Goal: Contribute content: Add original content to the website for others to see

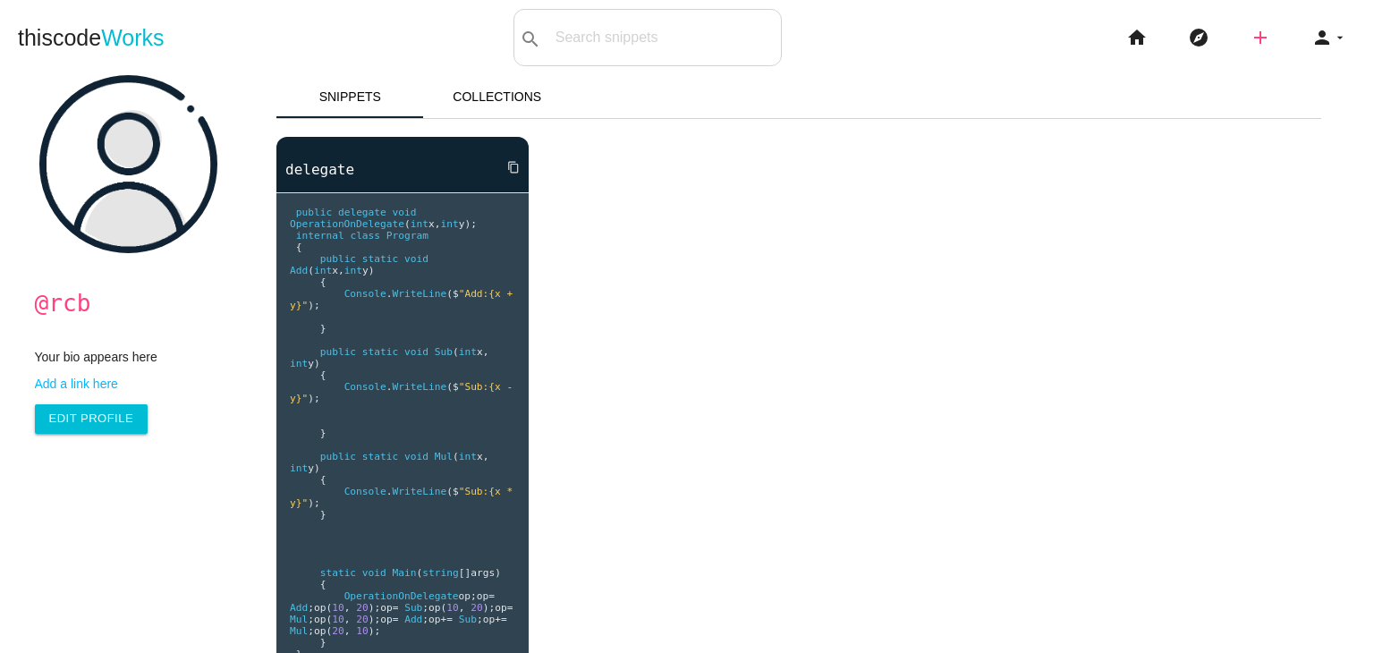
click at [1250, 35] on icon "add" at bounding box center [1260, 37] width 21 height 57
click at [1322, 36] on link "code Snippet" at bounding box center [1298, 31] width 125 height 45
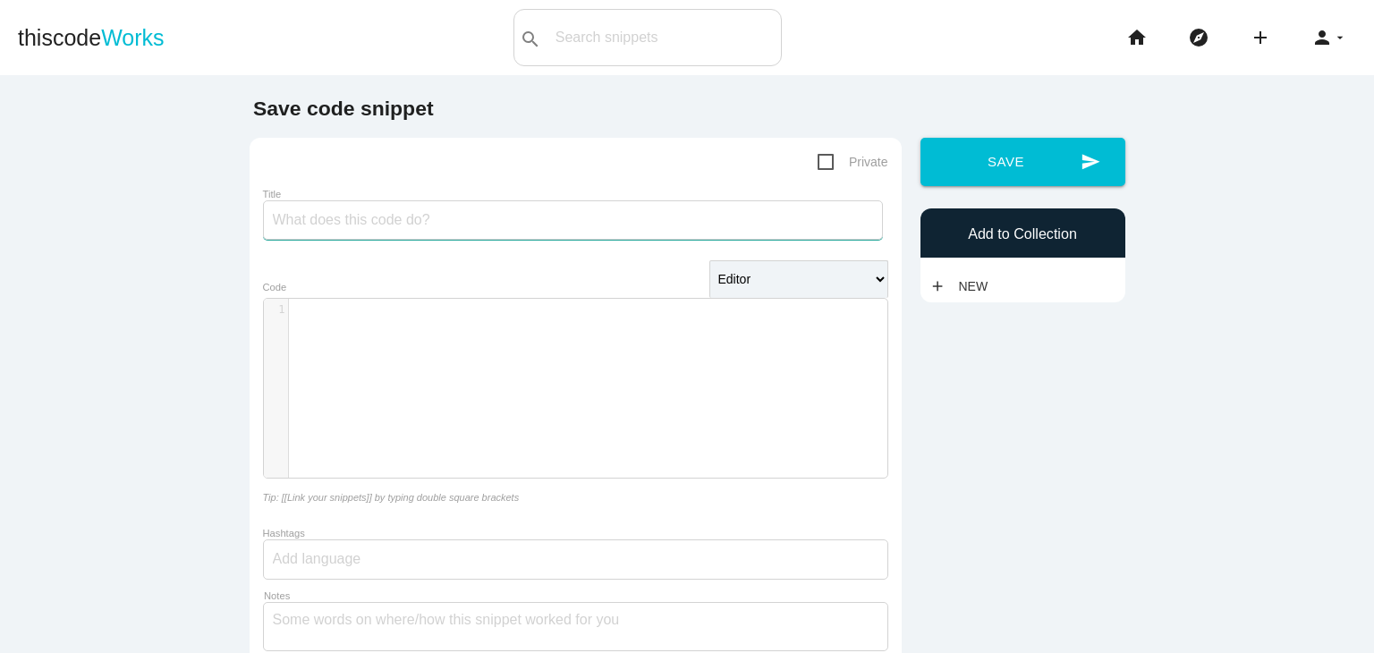
click at [480, 221] on input "Title" at bounding box center [573, 219] width 620 height 39
type input "explicit interface implemenation"
click at [418, 357] on div "​ x 1 ​" at bounding box center [589, 402] width 650 height 206
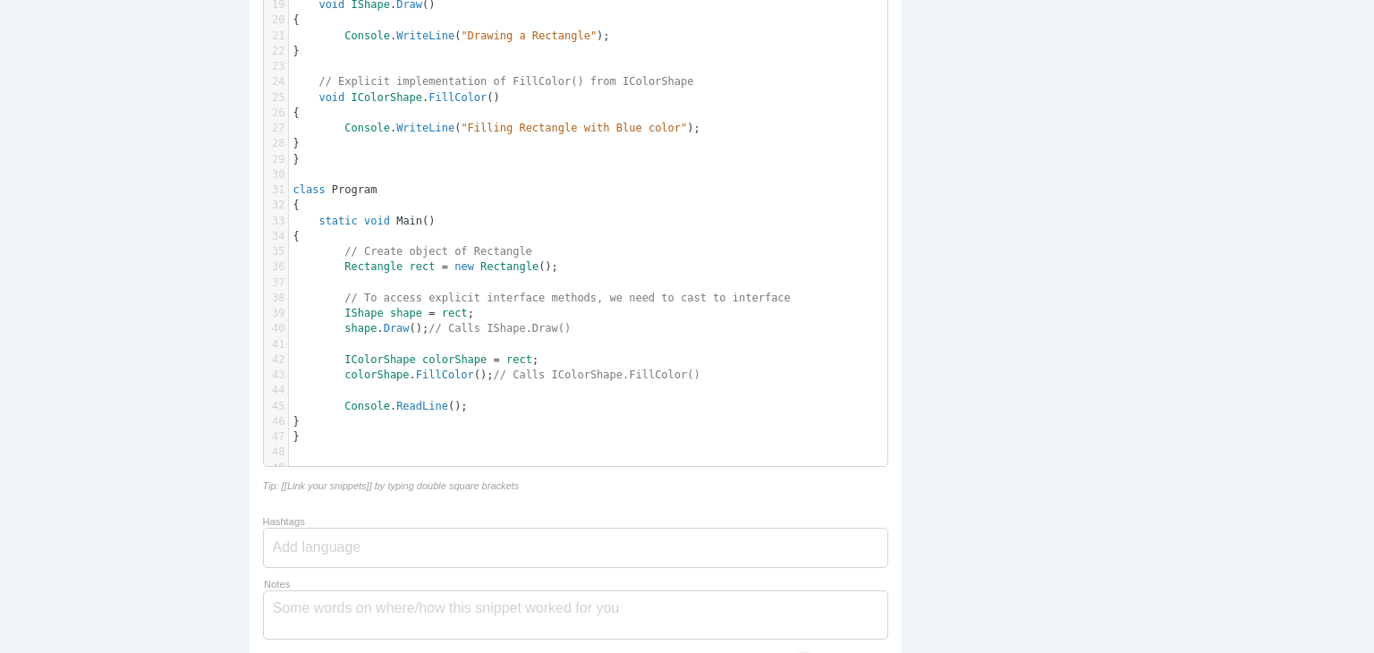
scroll to position [0, 0]
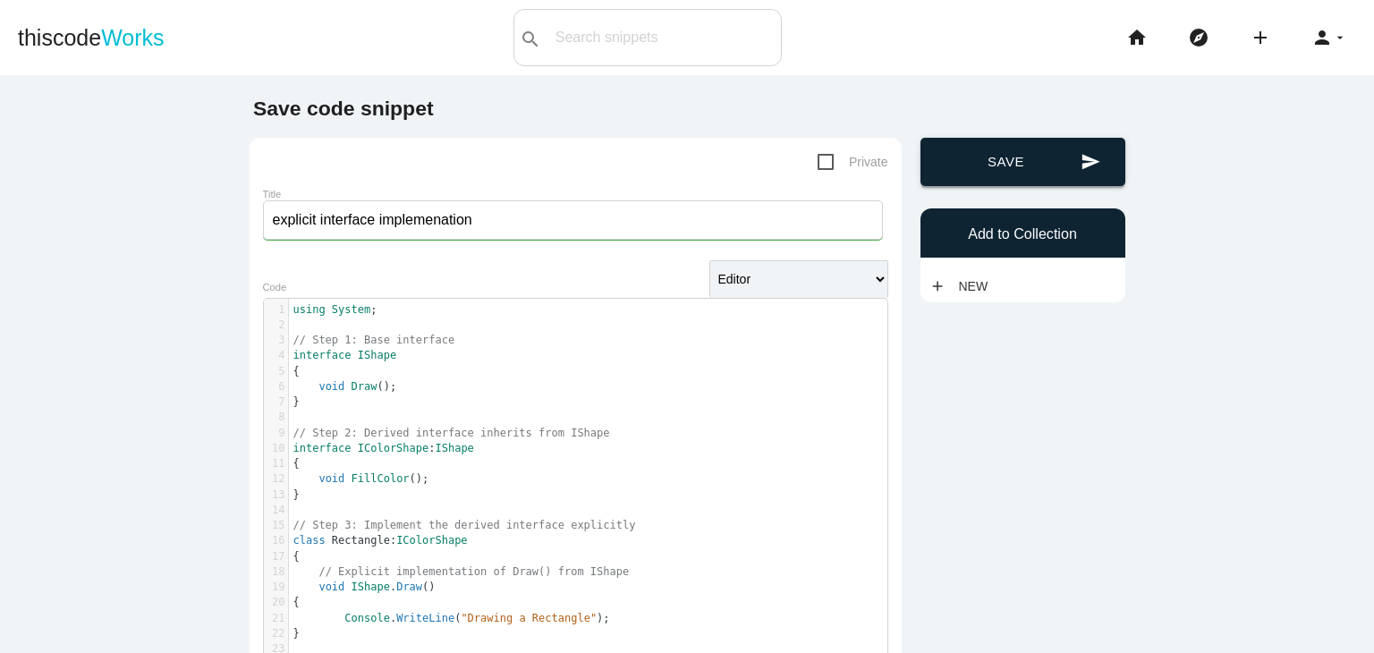
click at [979, 162] on button "send Save" at bounding box center [1023, 162] width 205 height 48
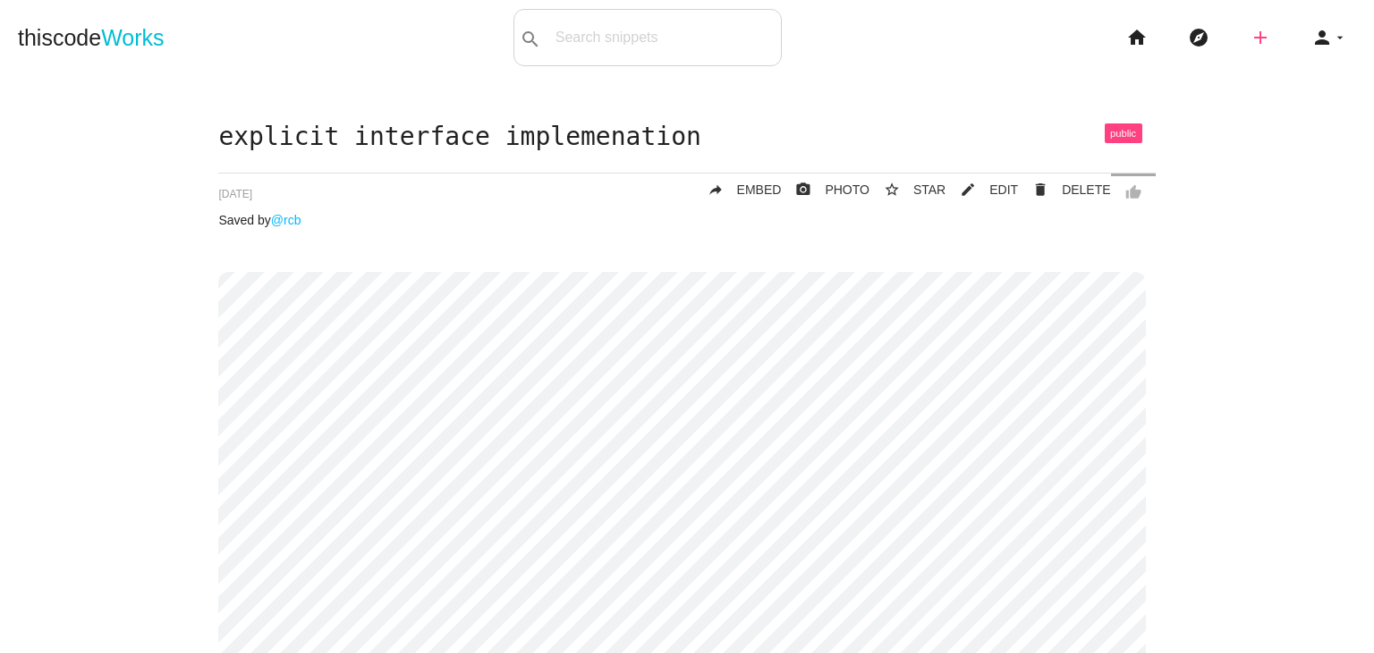
click at [1257, 50] on icon "add" at bounding box center [1260, 37] width 21 height 57
click at [1275, 29] on link "code Snippet" at bounding box center [1298, 31] width 125 height 45
